Goal: Find specific page/section: Find specific page/section

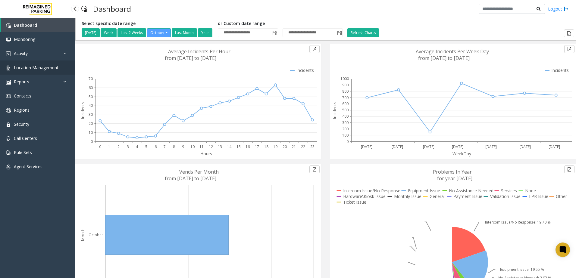
click at [31, 69] on span "Location Management" at bounding box center [36, 68] width 45 height 6
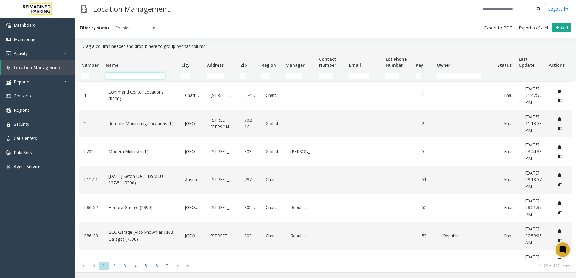
click at [123, 75] on input "Name Filter" at bounding box center [134, 76] width 59 height 6
click at [140, 79] on td "Name Filter" at bounding box center [141, 75] width 76 height 11
click at [137, 76] on input "Name Filter" at bounding box center [134, 76] width 59 height 6
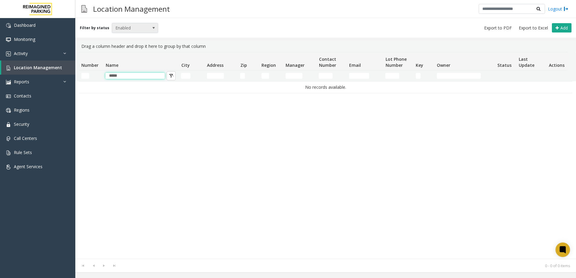
type input "*****"
click at [141, 26] on span "Enabled" at bounding box center [130, 28] width 37 height 10
click at [126, 36] on li "All" at bounding box center [132, 38] width 45 height 8
click at [125, 29] on span "All" at bounding box center [130, 28] width 37 height 10
click at [125, 48] on li "Enabled" at bounding box center [132, 46] width 45 height 8
